Goal: Task Accomplishment & Management: Manage account settings

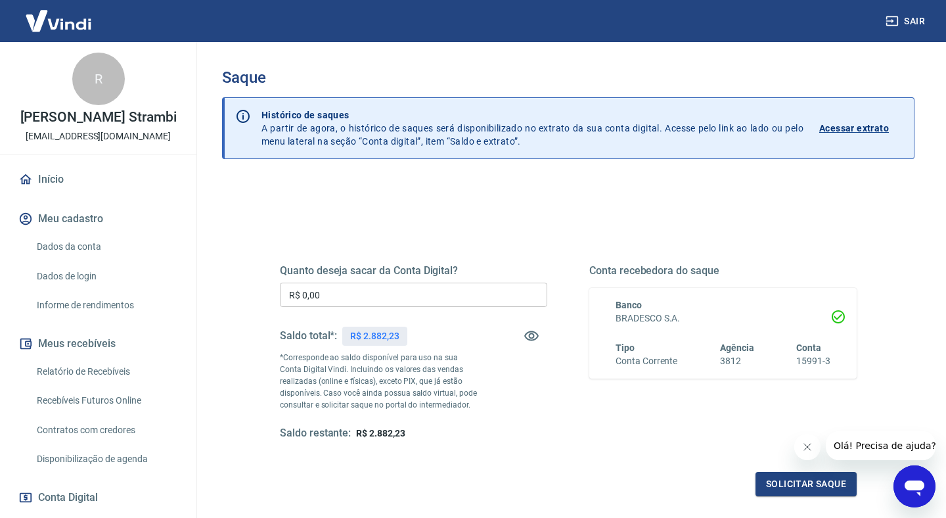
click at [418, 290] on input "R$ 0,00" at bounding box center [413, 294] width 267 height 24
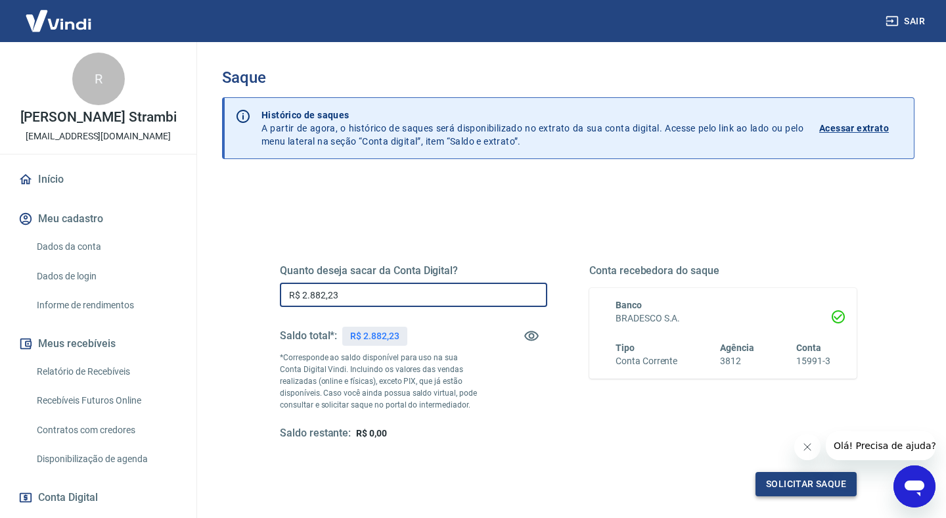
type input "R$ 2.882,23"
click at [789, 489] on button "Solicitar saque" at bounding box center [805, 484] width 101 height 24
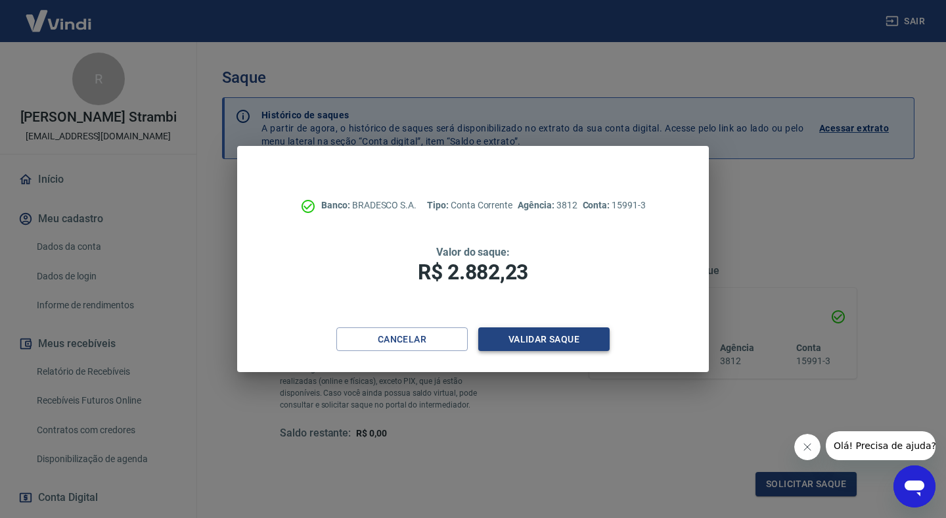
click at [524, 336] on button "Validar saque" at bounding box center [543, 339] width 131 height 24
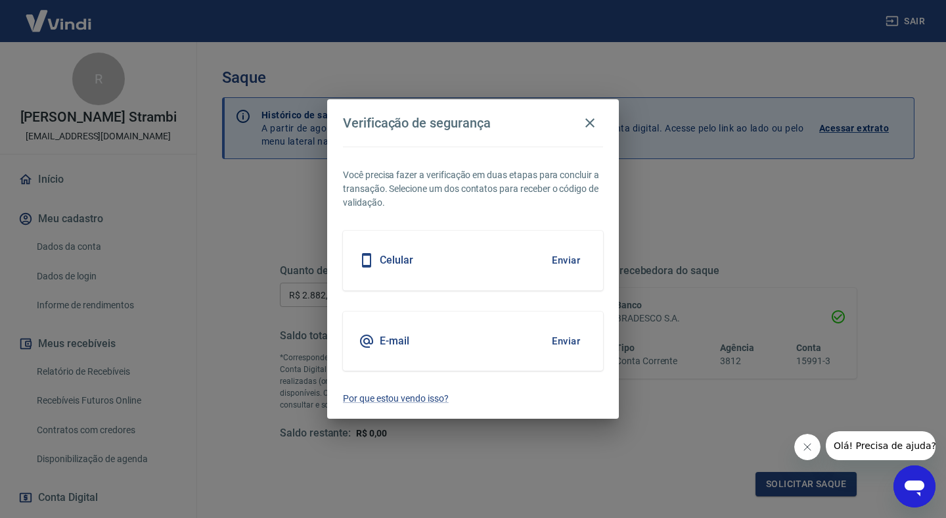
click at [573, 326] on div "E-mail Enviar" at bounding box center [473, 340] width 260 height 59
click at [563, 349] on button "Enviar" at bounding box center [566, 341] width 43 height 28
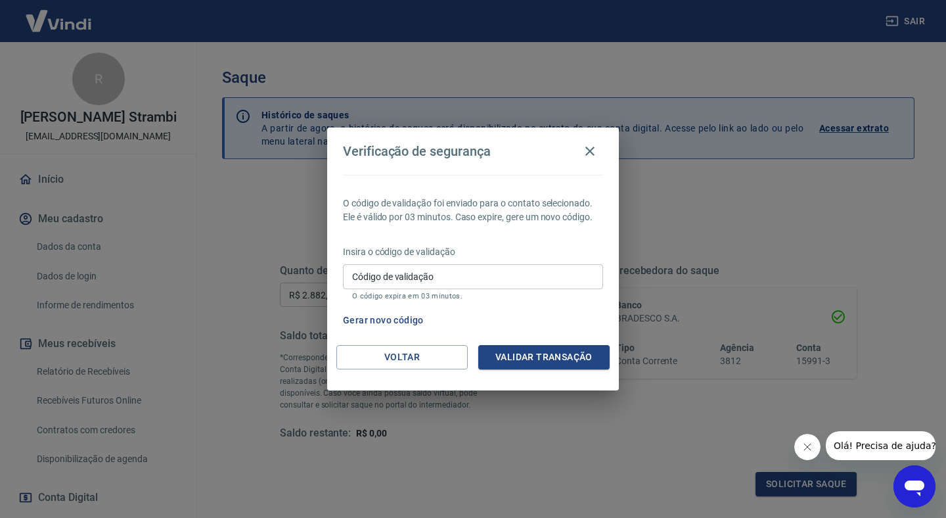
click at [501, 273] on input "Código de validação" at bounding box center [473, 276] width 260 height 24
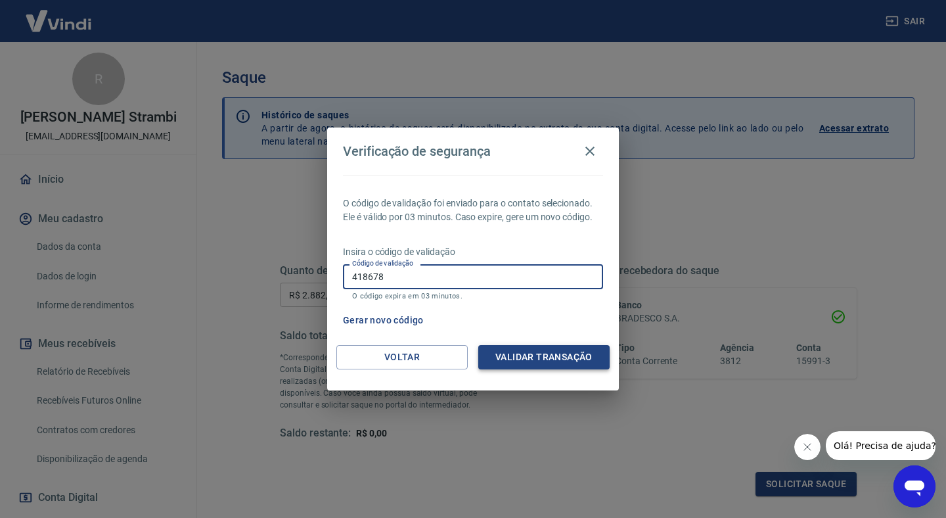
type input "418678"
click at [554, 360] on button "Validar transação" at bounding box center [543, 357] width 131 height 24
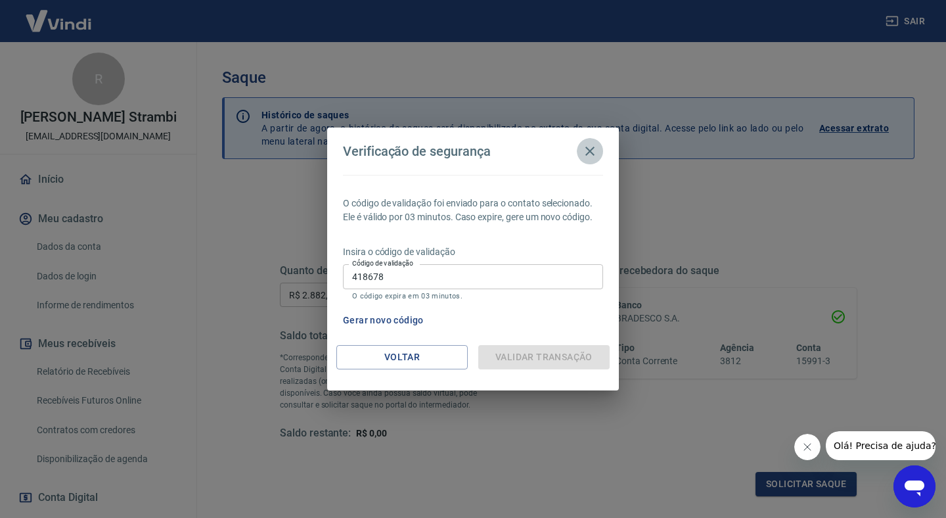
click at [593, 150] on icon "button" at bounding box center [590, 151] width 16 height 16
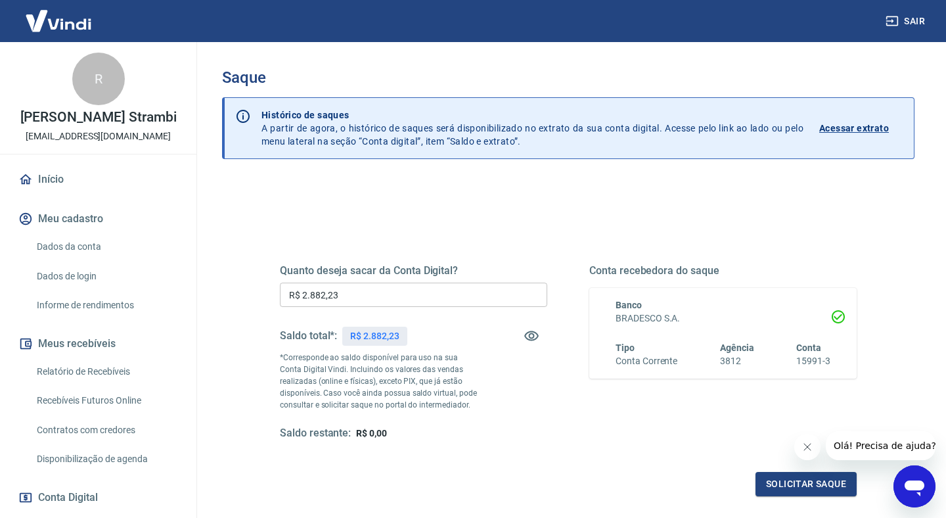
click at [404, 299] on input "R$ 2.882,23" at bounding box center [413, 294] width 267 height 24
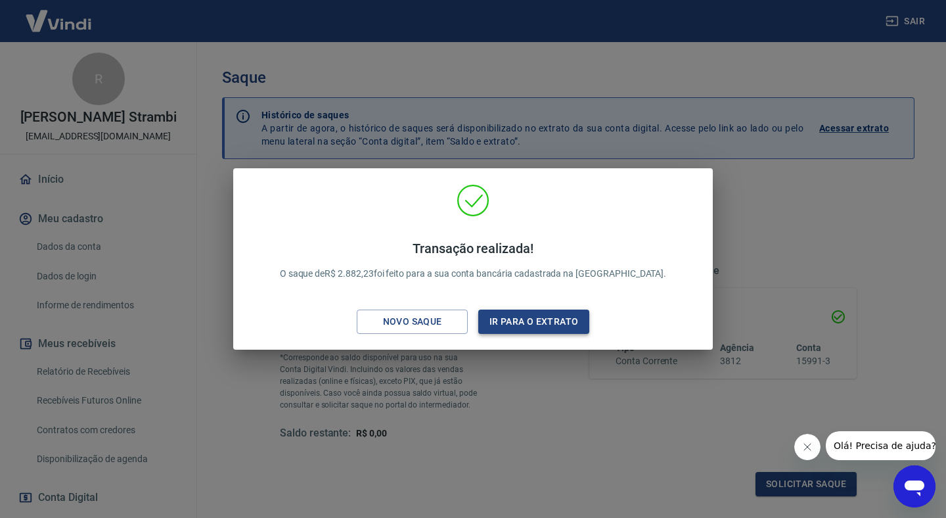
click at [517, 332] on button "Ir para o extrato" at bounding box center [533, 321] width 111 height 24
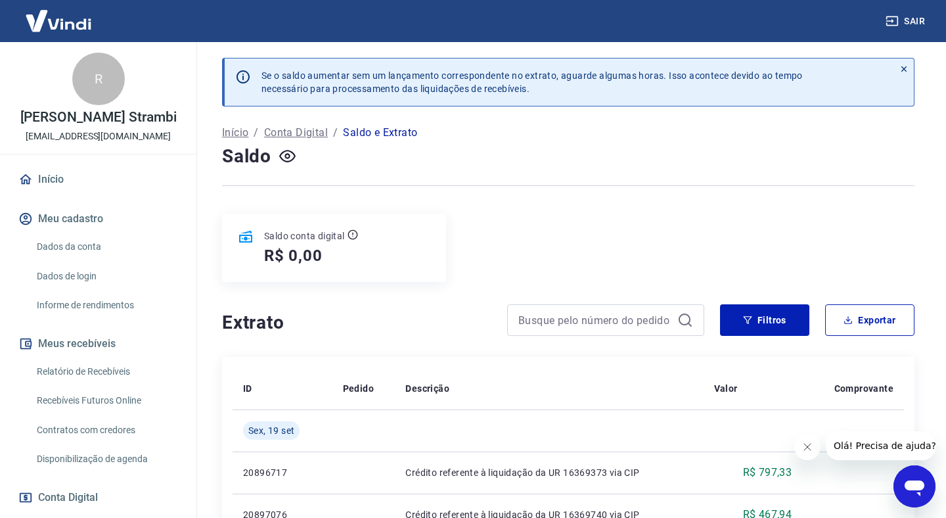
click at [807, 448] on icon "Fechar mensagem da empresa" at bounding box center [807, 446] width 11 height 11
